Goal: Information Seeking & Learning: Compare options

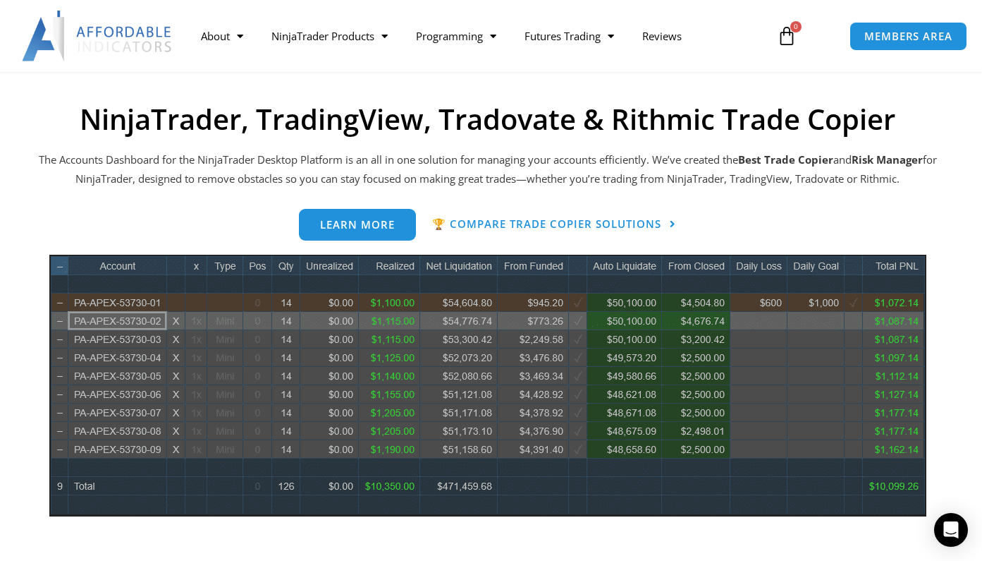
scroll to position [599, 0]
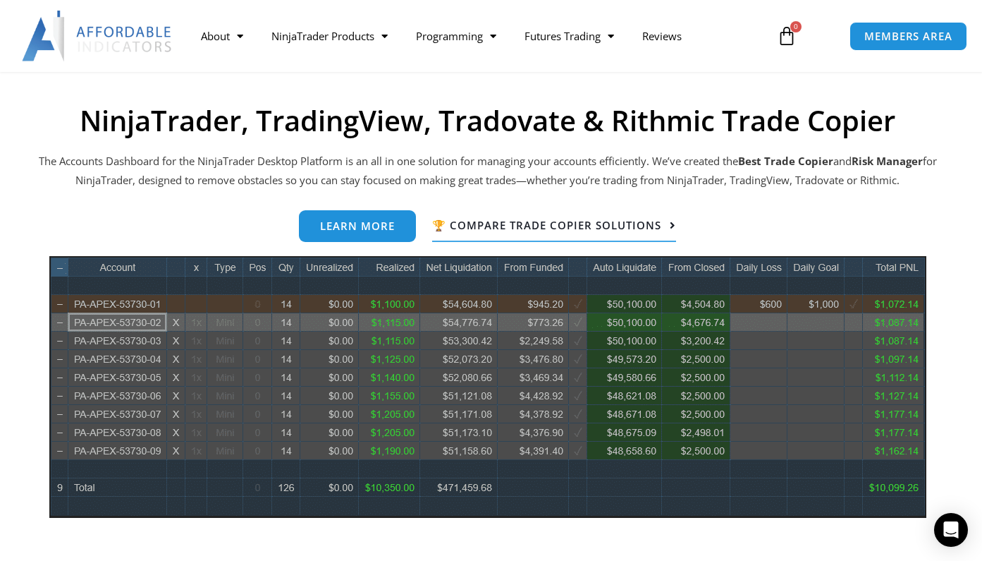
click at [568, 226] on span "🏆 Compare Trade Copier Solutions" at bounding box center [546, 225] width 229 height 11
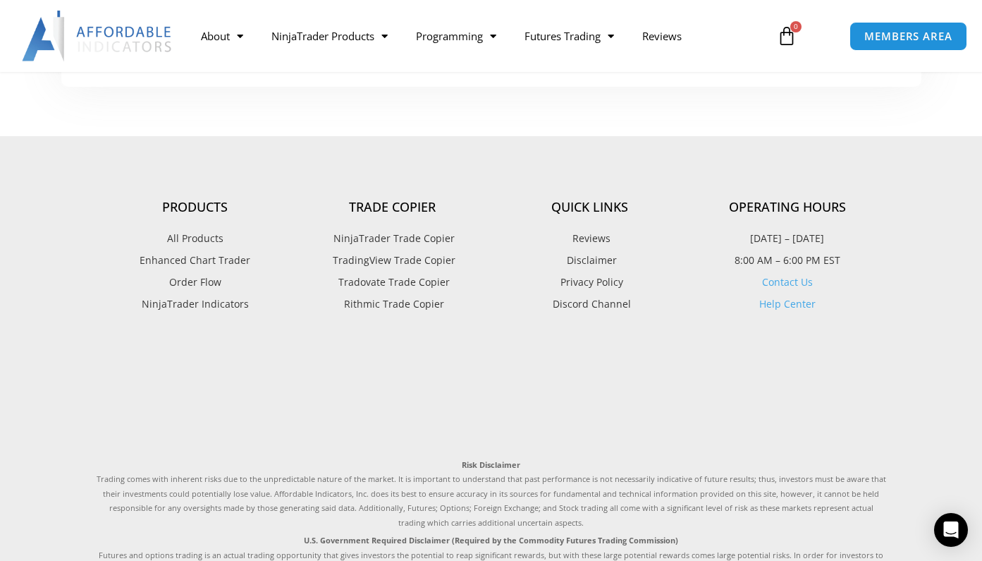
scroll to position [1004, 0]
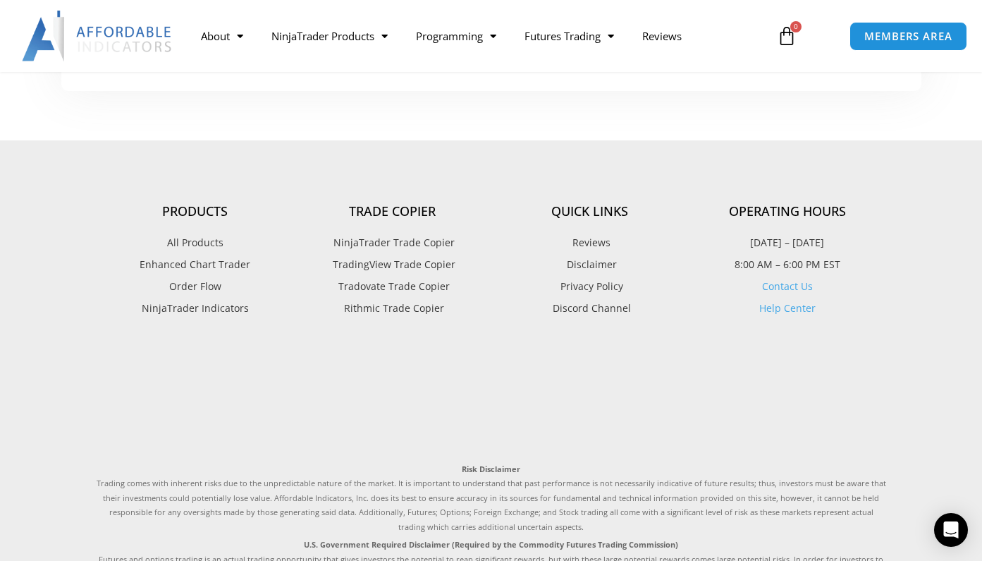
click at [400, 233] on span "NinjaTrader Trade Copier" at bounding box center [392, 242] width 125 height 18
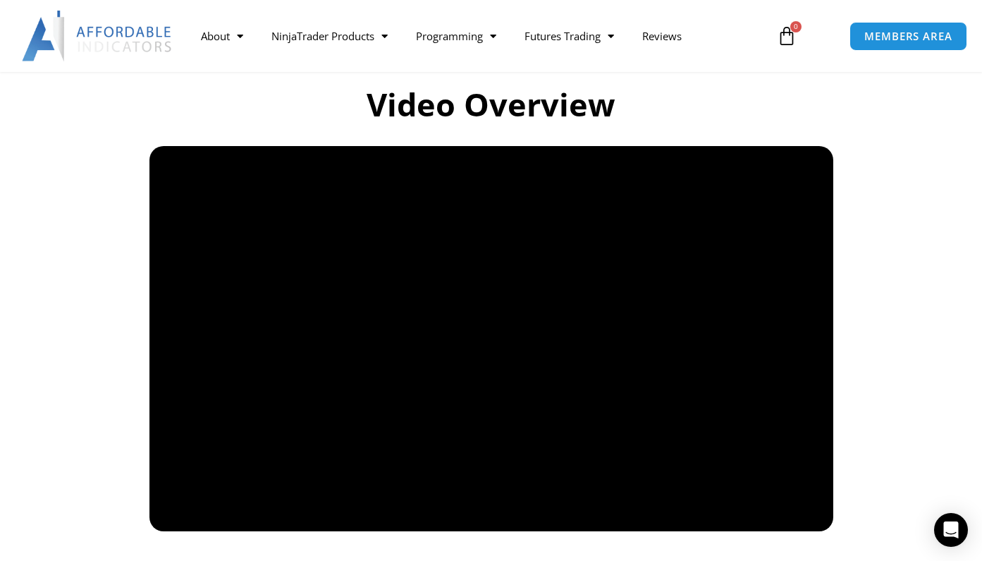
scroll to position [968, 0]
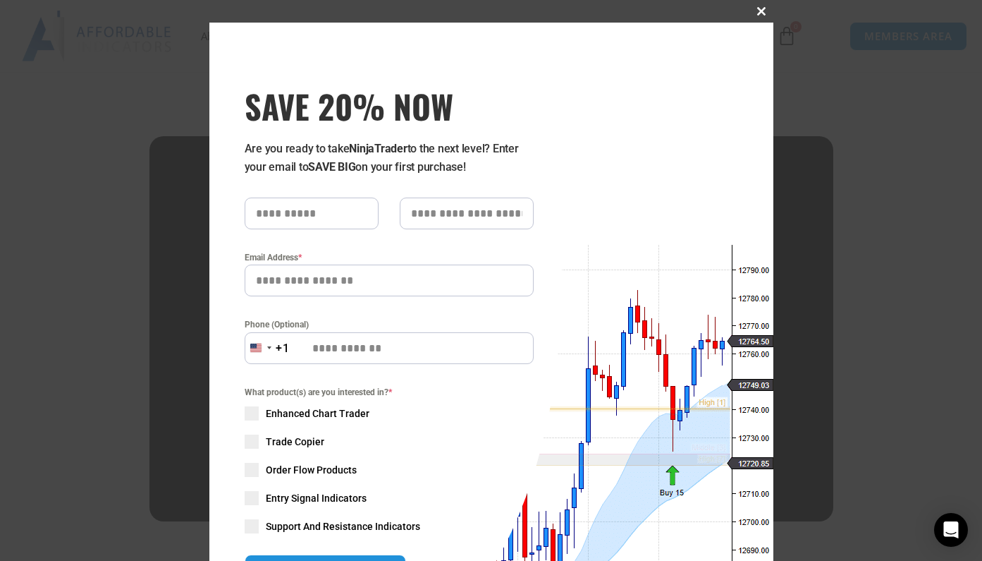
click at [762, 13] on span "SAVE 20% NOW popup" at bounding box center [762, 11] width 23 height 8
